Goal: Task Accomplishment & Management: Complete application form

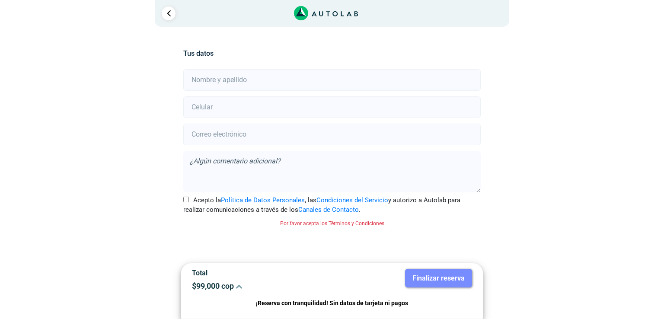
click at [209, 77] on input "text" at bounding box center [331, 80] width 297 height 22
type input "[PERSON_NAME]"
click at [195, 103] on input "number" at bounding box center [331, 107] width 297 height 22
type input "3218250781"
click at [210, 130] on input "email" at bounding box center [331, 135] width 297 height 22
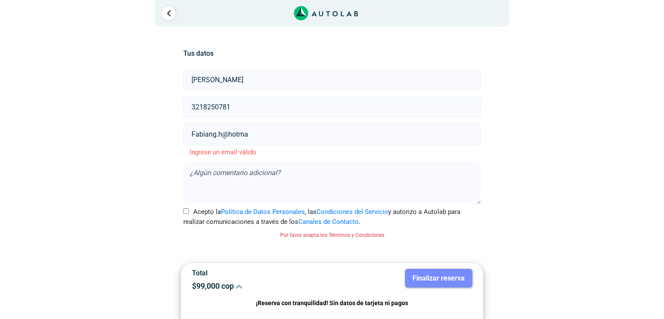
click at [223, 137] on input "Fabiang.h@hotma" at bounding box center [331, 135] width 297 height 22
click at [251, 134] on input "Fabiang.hs@hotma" at bounding box center [331, 135] width 297 height 22
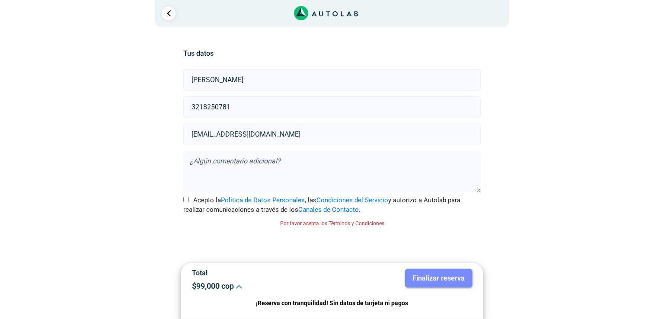
type input "[EMAIL_ADDRESS][DOMAIN_NAME]"
click at [188, 199] on input "Acepto la Política de Datos Personales , las Condiciones del Servicio y autoriz…" at bounding box center [186, 200] width 6 height 6
checkbox input "true"
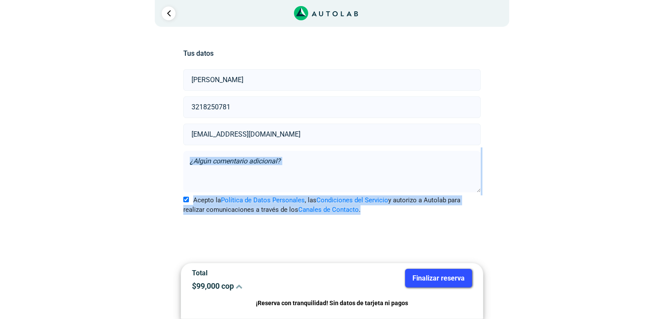
drag, startPoint x: 664, startPoint y: 195, endPoint x: 663, endPoint y: 217, distance: 21.6
click at [664, 216] on div "× ¡Reserva tranquilo! Sin datos de tarjeta ni pagos Aquí puedes ver tus servici…" at bounding box center [332, 138] width 664 height 277
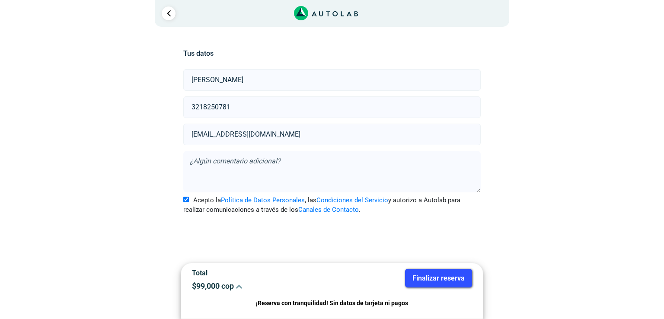
click at [584, 237] on div "Llevo mi carro [GEOGRAPHIC_DATA] Lugar del Servicio Sede AUTOEXPRES MEDELLIN a …" at bounding box center [332, 152] width 519 height 250
click at [241, 284] on icon at bounding box center [239, 286] width 7 height 7
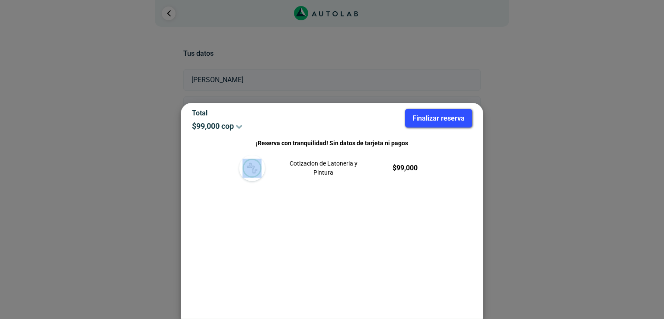
click at [241, 284] on div "Cotizacion de Latoneria y Pintura $ 99,000" at bounding box center [332, 226] width 210 height 143
click at [590, 172] on div at bounding box center [332, 159] width 664 height 319
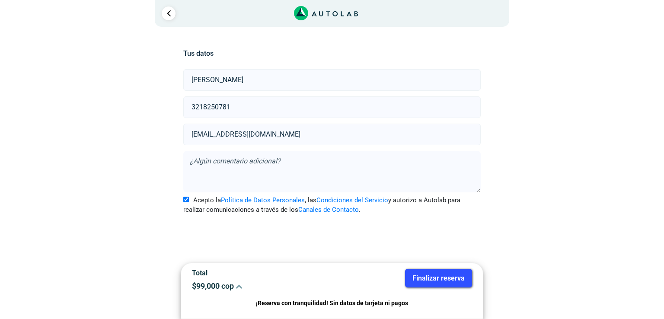
drag, startPoint x: 647, startPoint y: 56, endPoint x: 633, endPoint y: 56, distance: 13.8
click at [647, 56] on div "× ¡Reserva tranquilo! Sin datos de tarjeta ni pagos Aquí puedes ver tus servici…" at bounding box center [332, 138] width 664 height 277
click at [435, 274] on button "Finalizar reserva" at bounding box center [438, 278] width 67 height 19
